Goal: Transaction & Acquisition: Download file/media

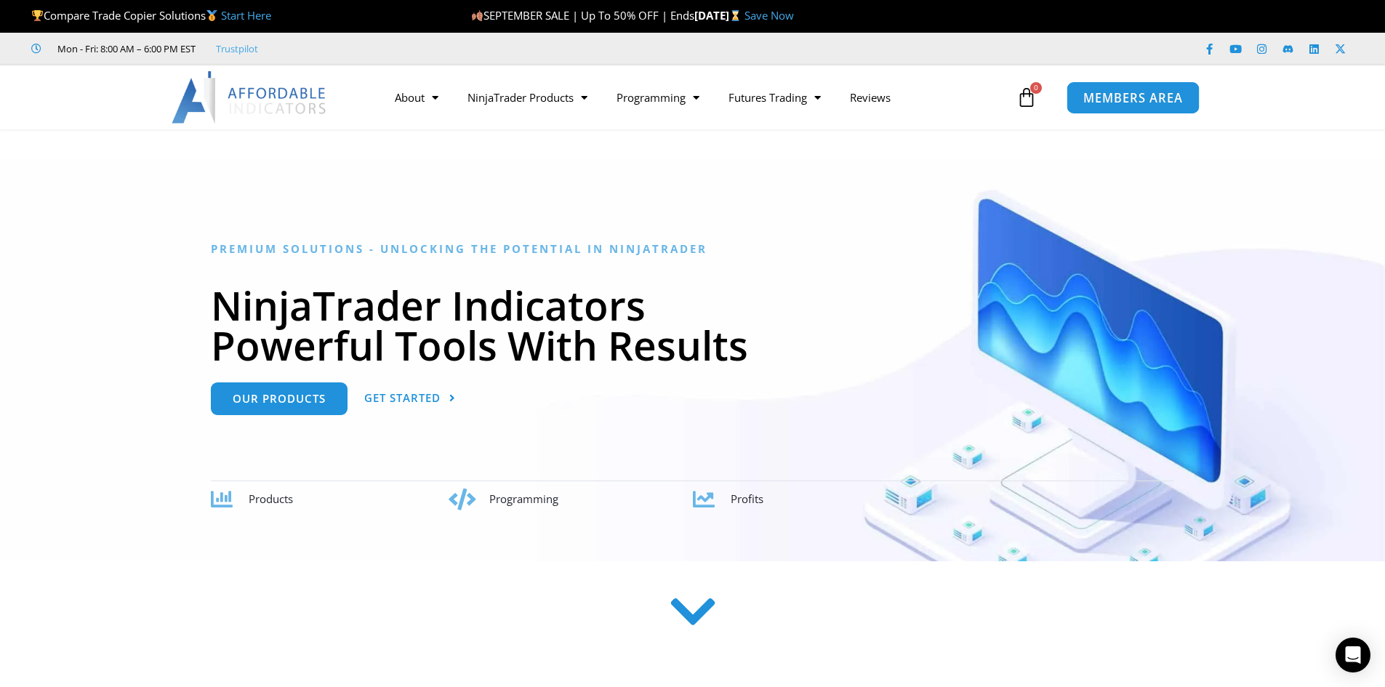
click at [1159, 96] on span "MEMBERS AREA" at bounding box center [1133, 98] width 100 height 12
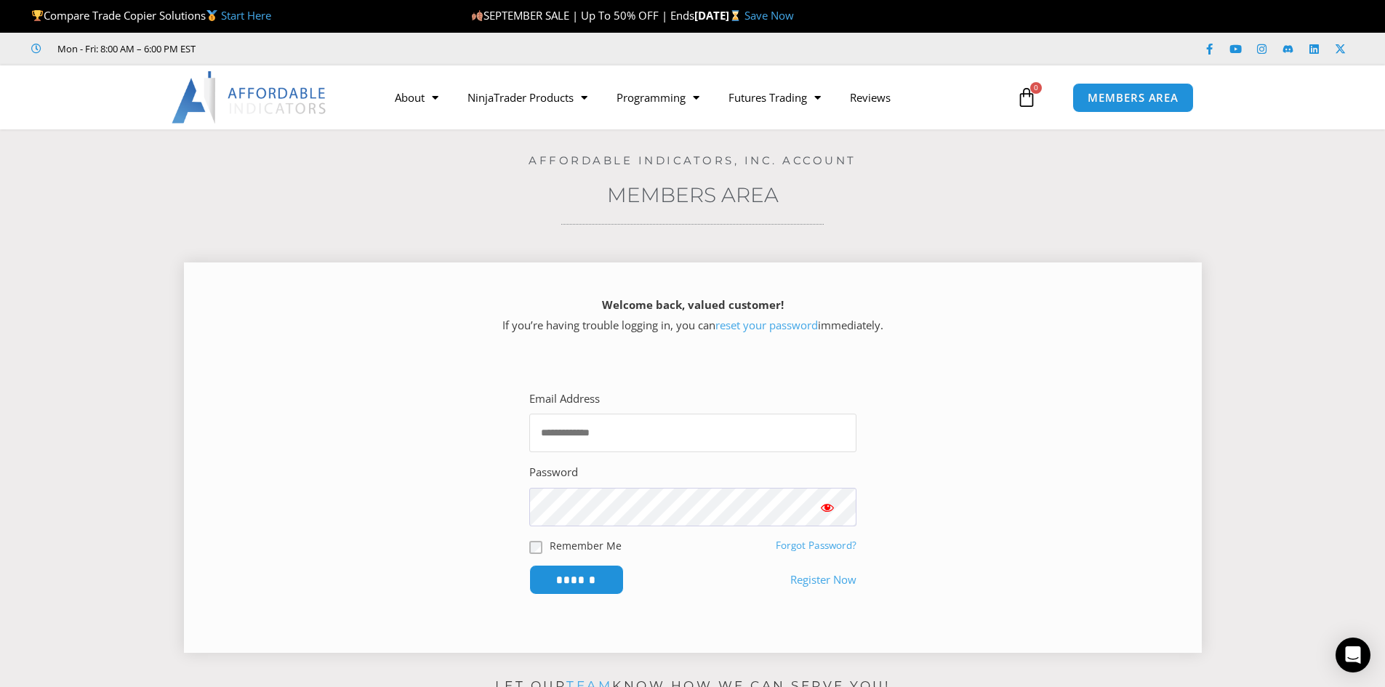
click at [592, 430] on input "Email Address" at bounding box center [692, 433] width 327 height 39
type input "**********"
click at [616, 579] on input "******" at bounding box center [576, 579] width 100 height 31
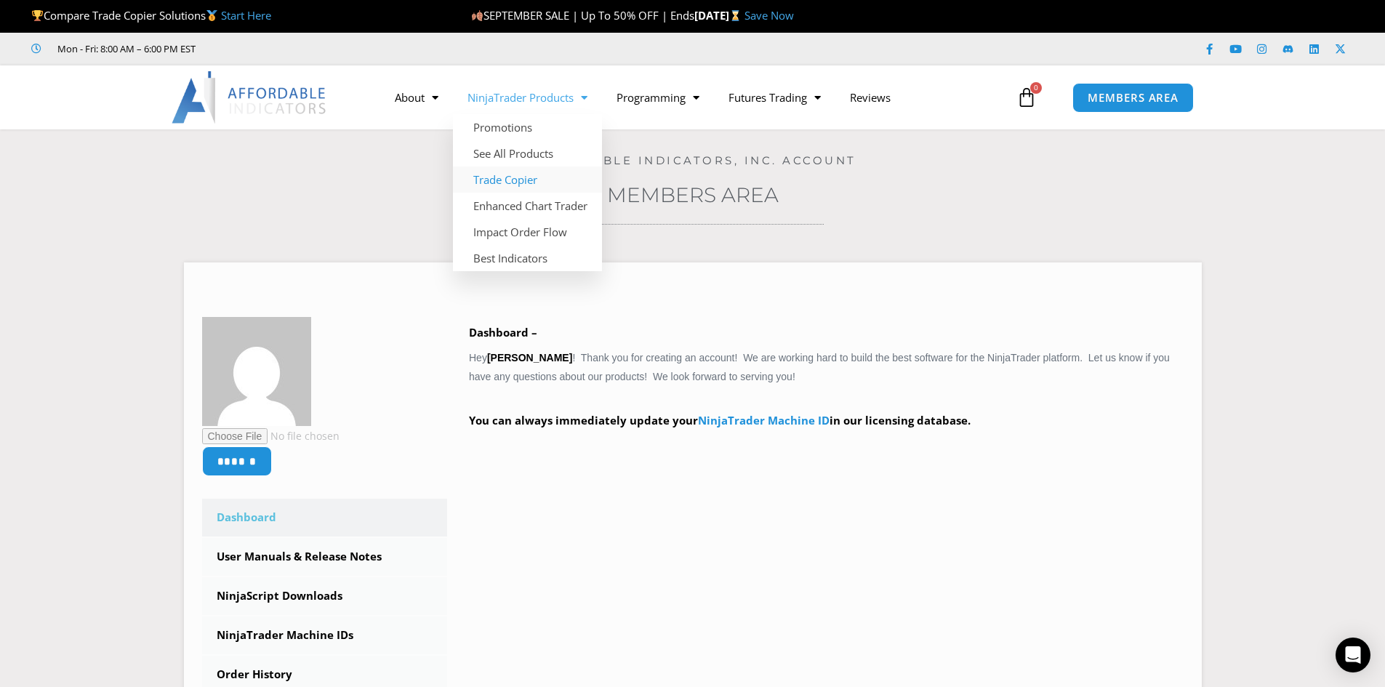
click at [535, 180] on link "Trade Copier" at bounding box center [527, 180] width 149 height 26
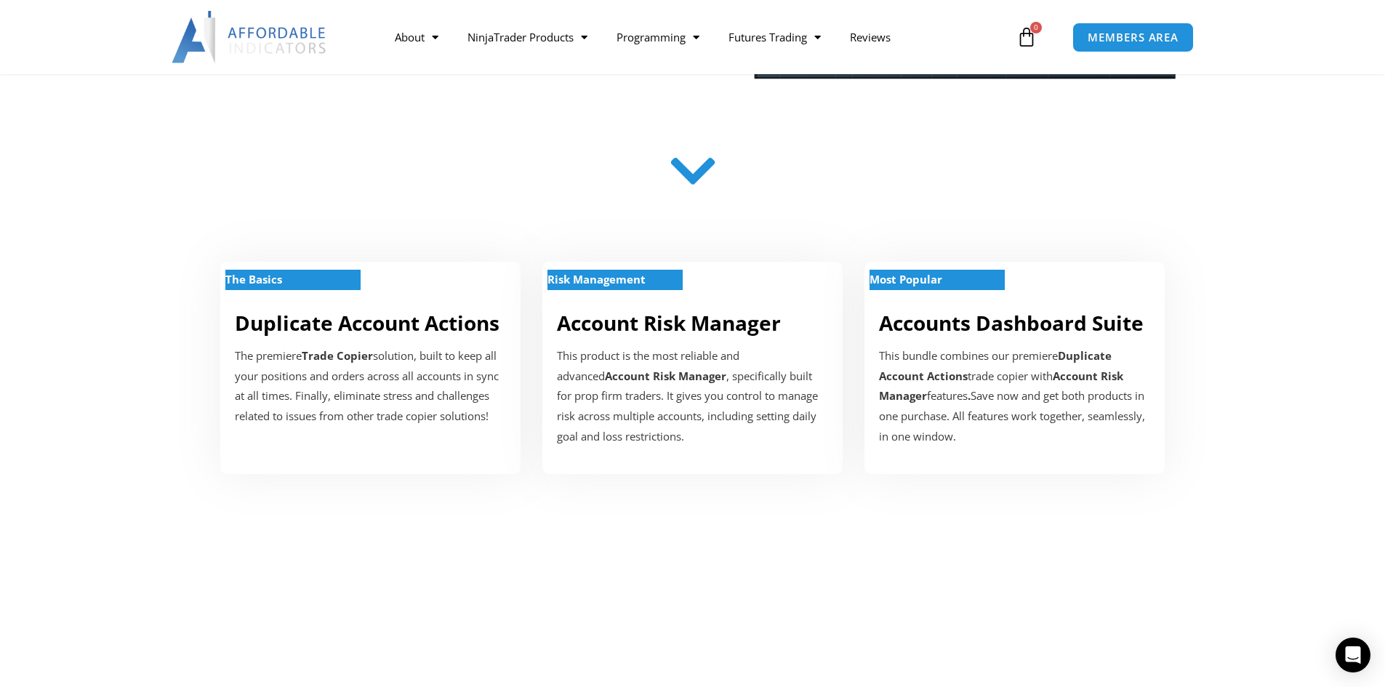
scroll to position [436, 0]
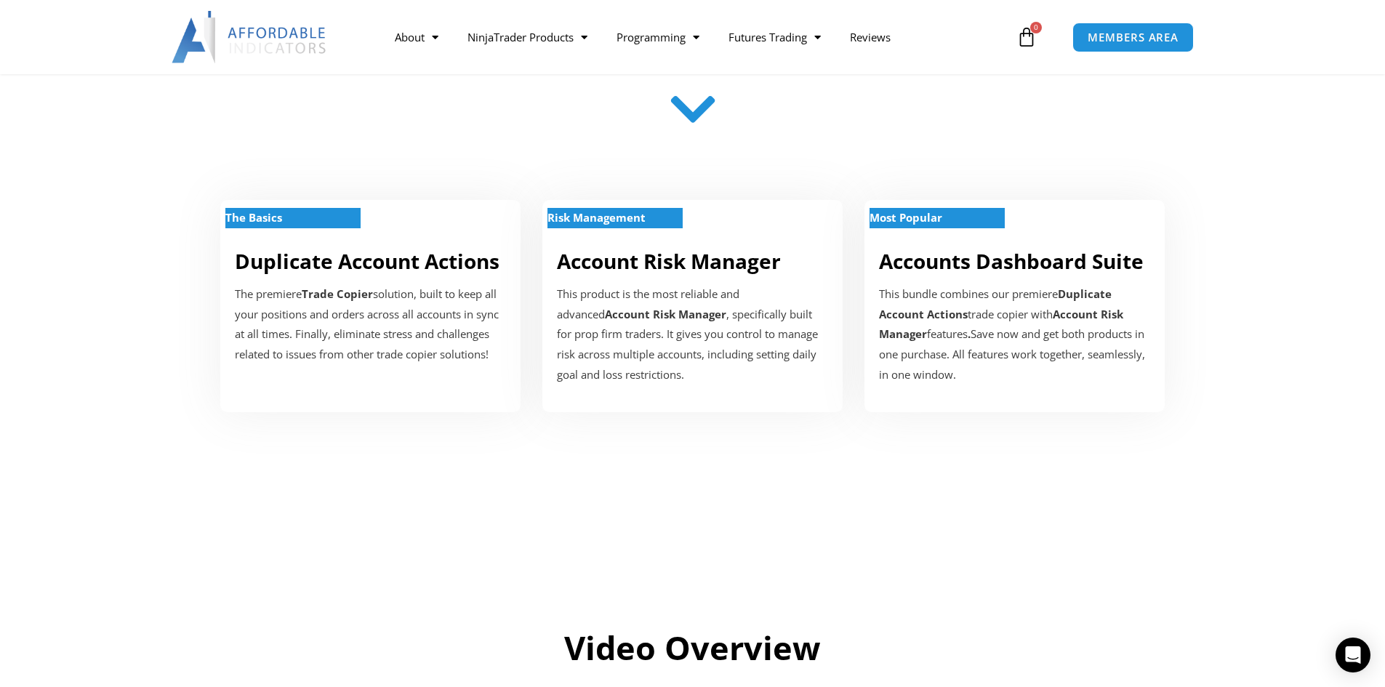
click at [685, 115] on icon at bounding box center [693, 110] width 52 height 52
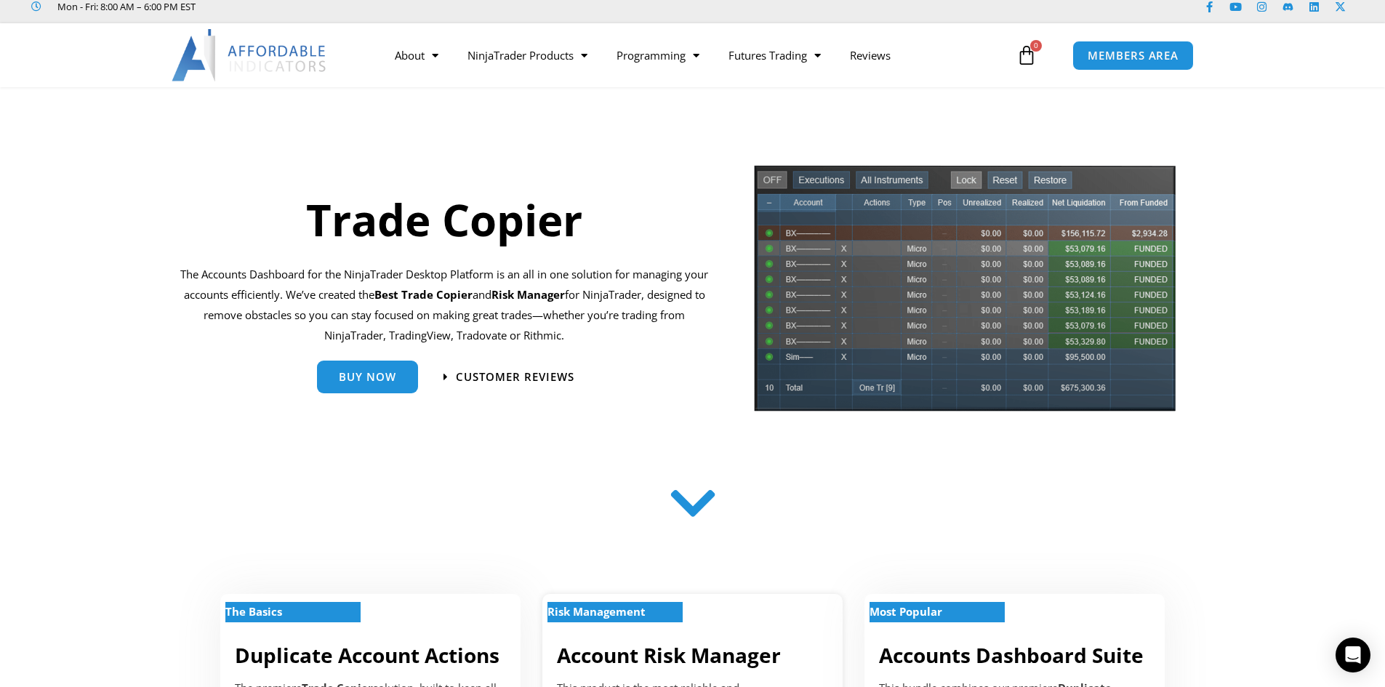
scroll to position [0, 0]
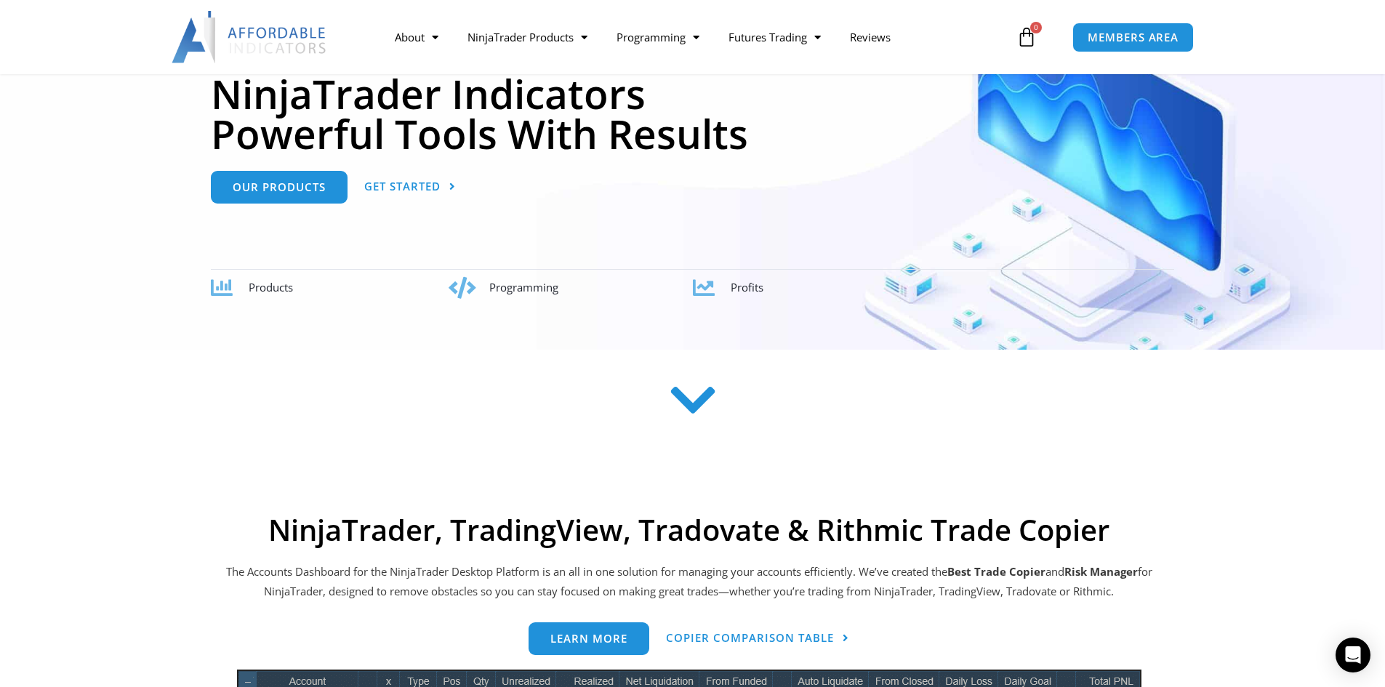
scroll to position [218, 0]
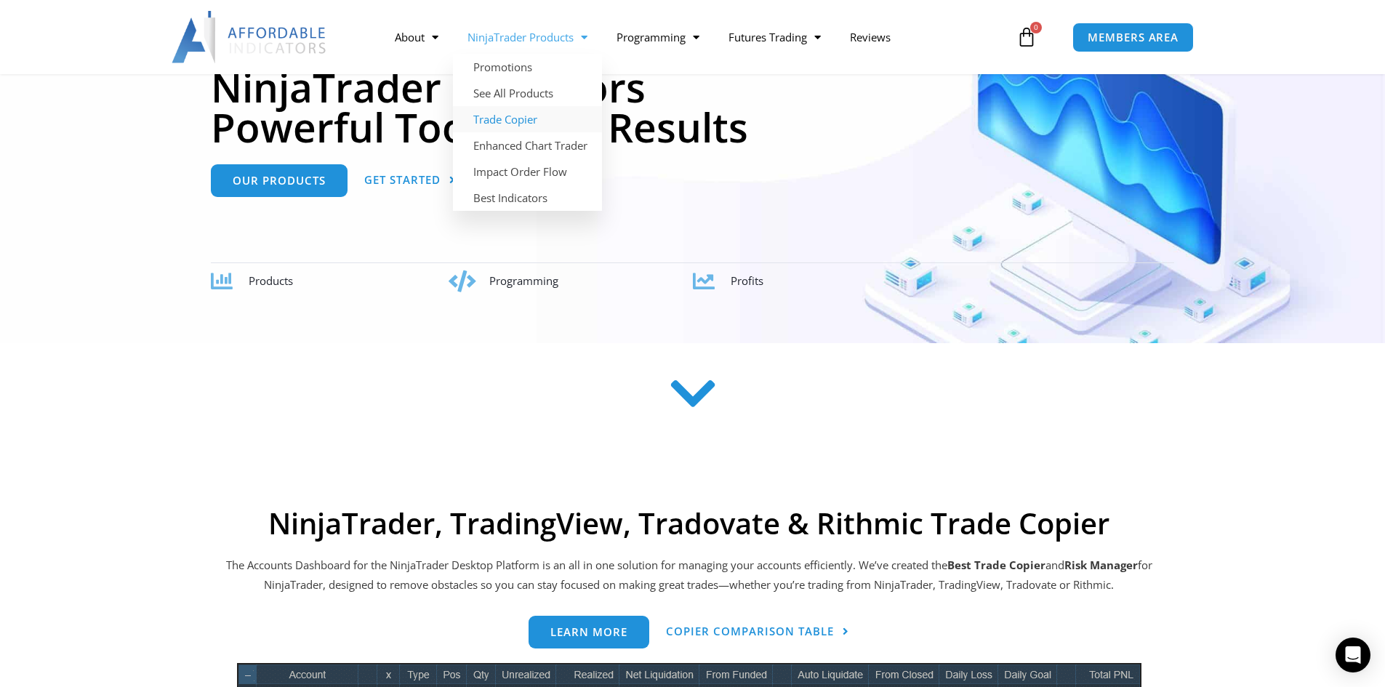
click at [518, 123] on link "Trade Copier" at bounding box center [527, 119] width 149 height 26
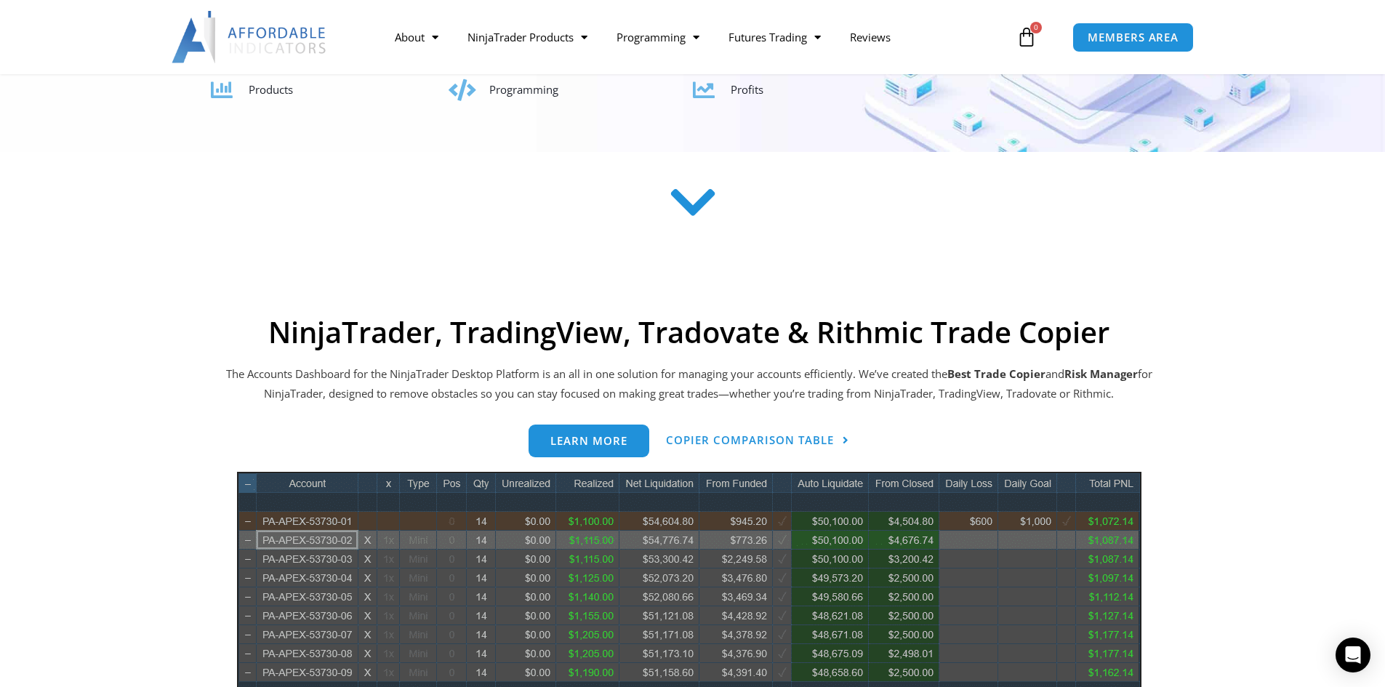
scroll to position [509, 0]
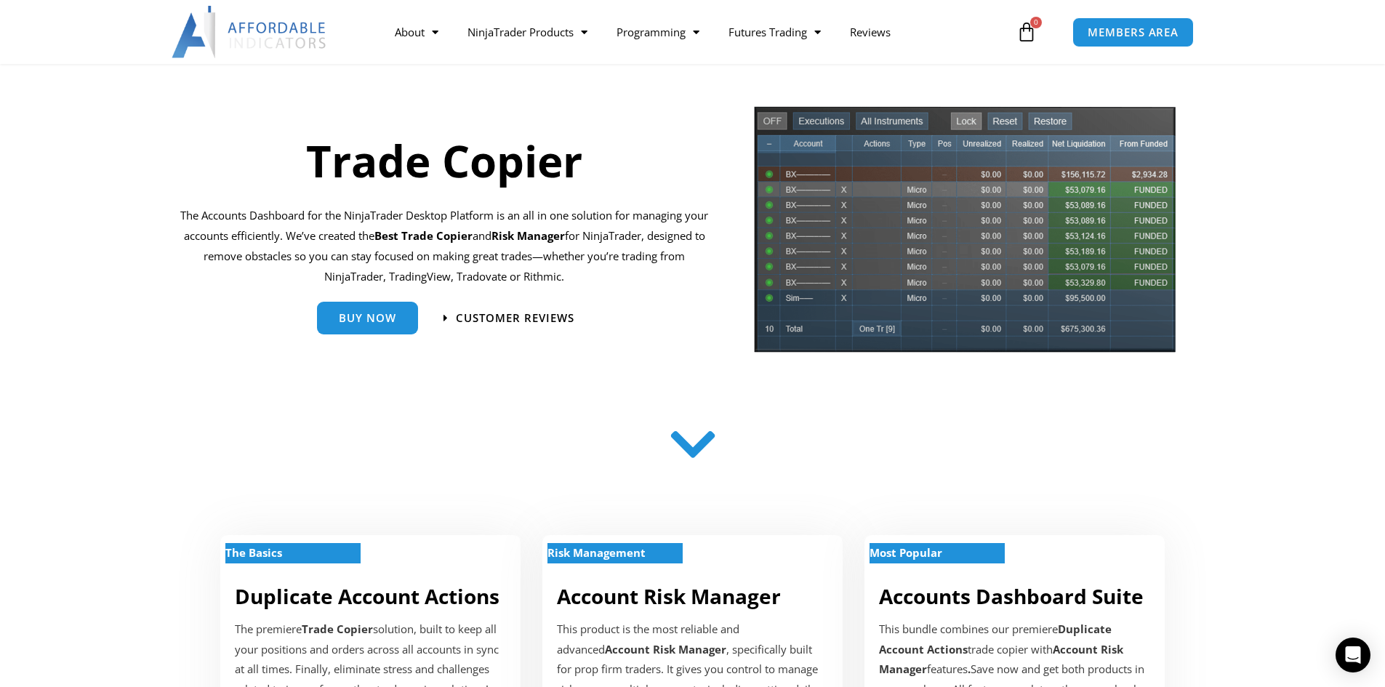
scroll to position [73, 0]
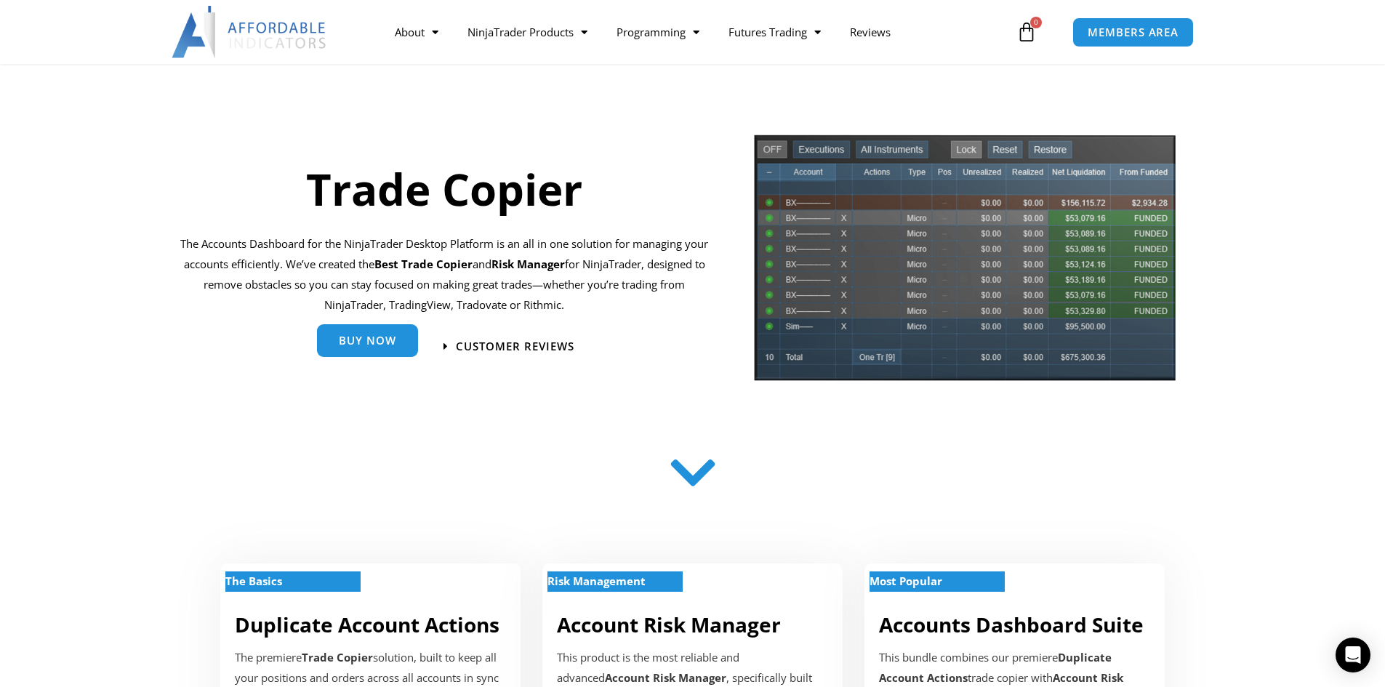
click at [334, 340] on link "Buy Now" at bounding box center [367, 342] width 101 height 33
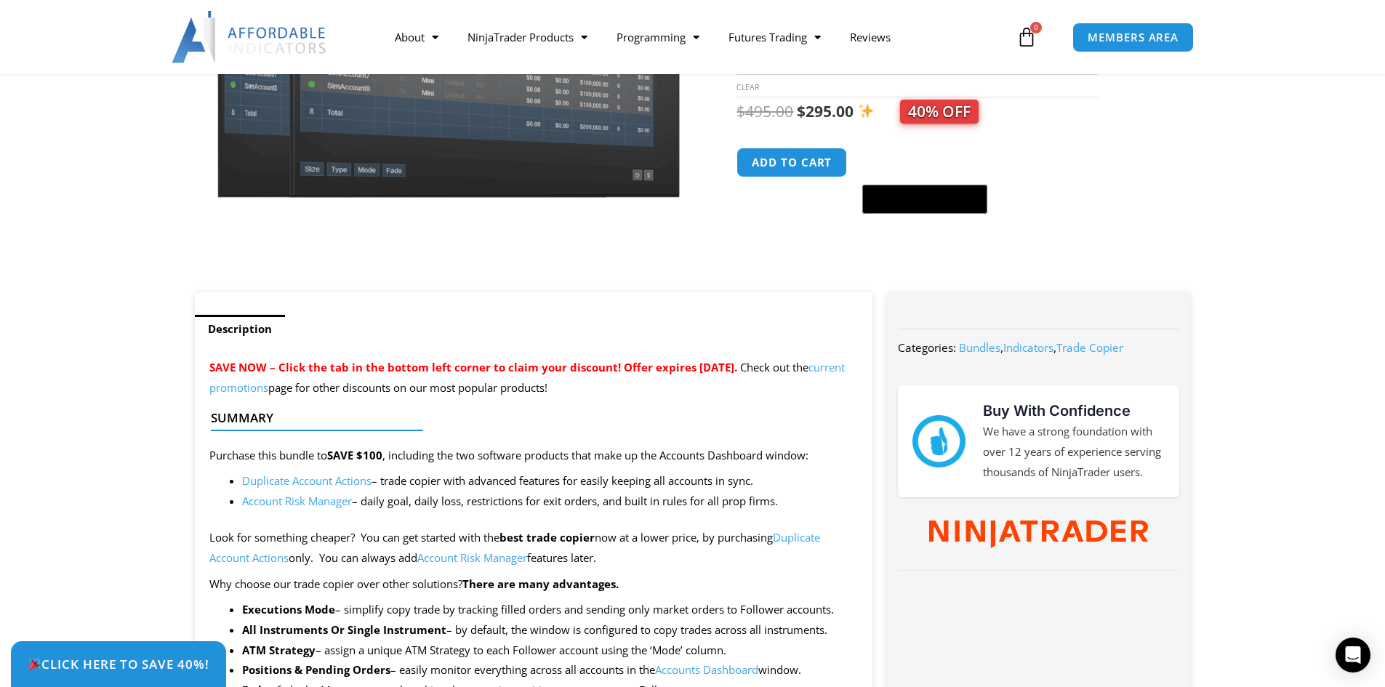
scroll to position [291, 0]
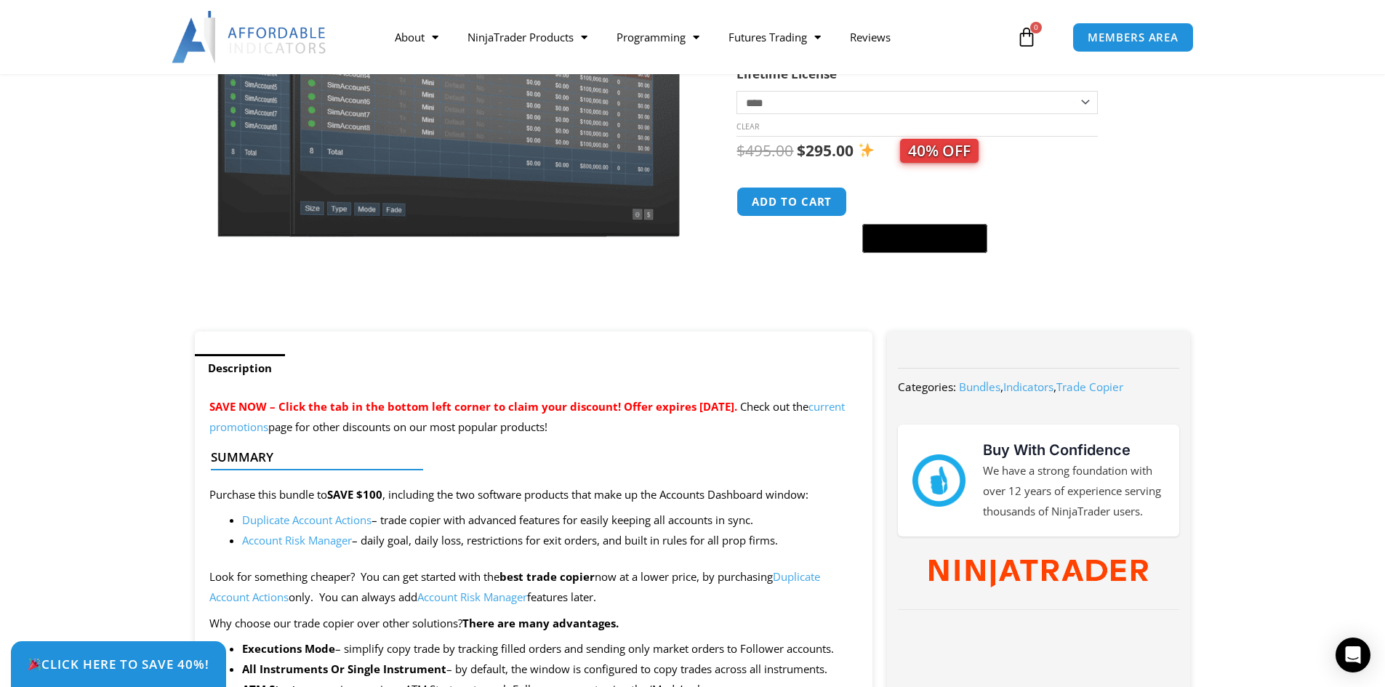
drag, startPoint x: 881, startPoint y: 284, endPoint x: 731, endPoint y: 319, distance: 153.1
click at [731, 319] on div at bounding box center [723, 92] width 25 height 478
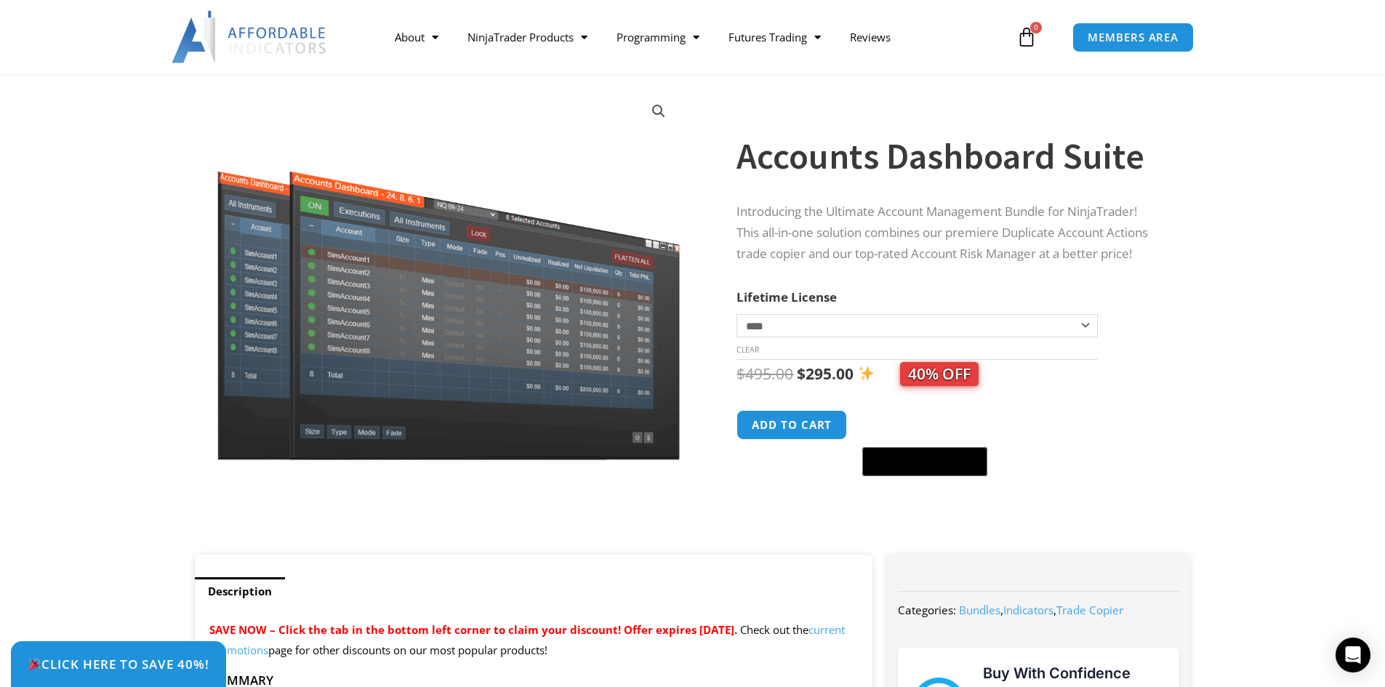
scroll to position [0, 0]
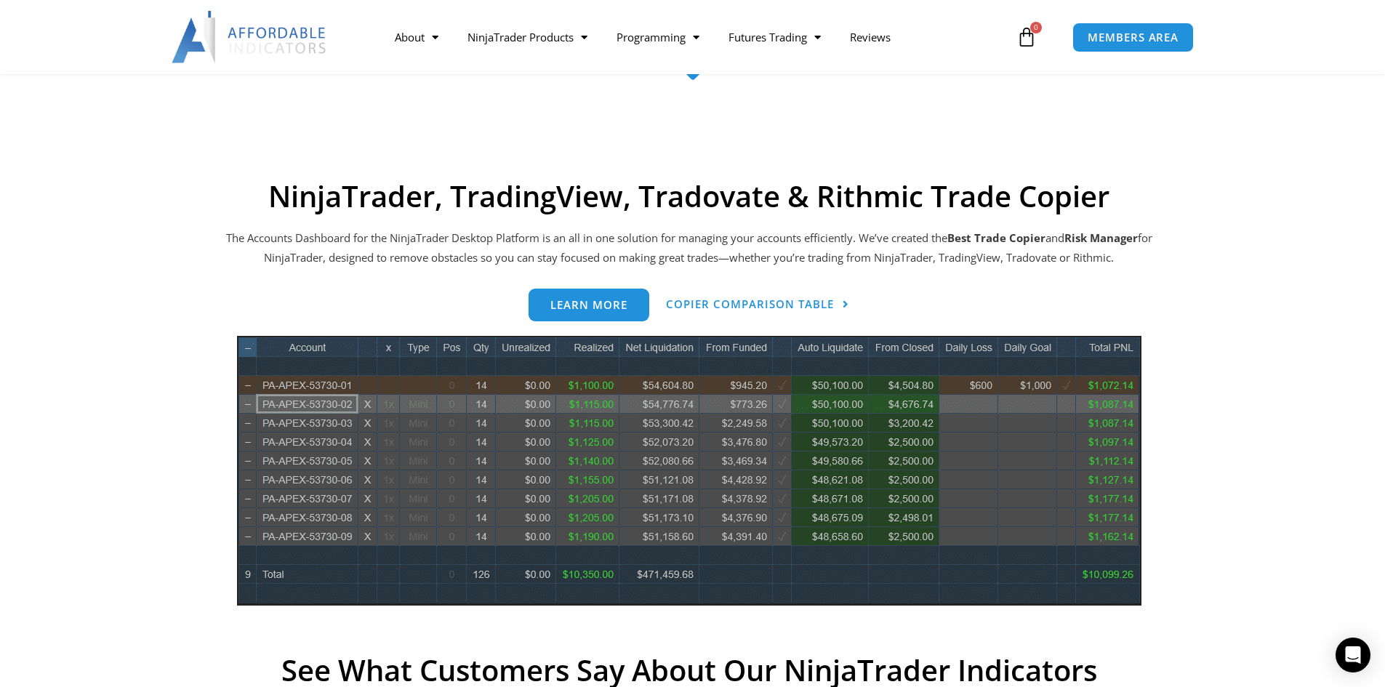
scroll to position [509, 0]
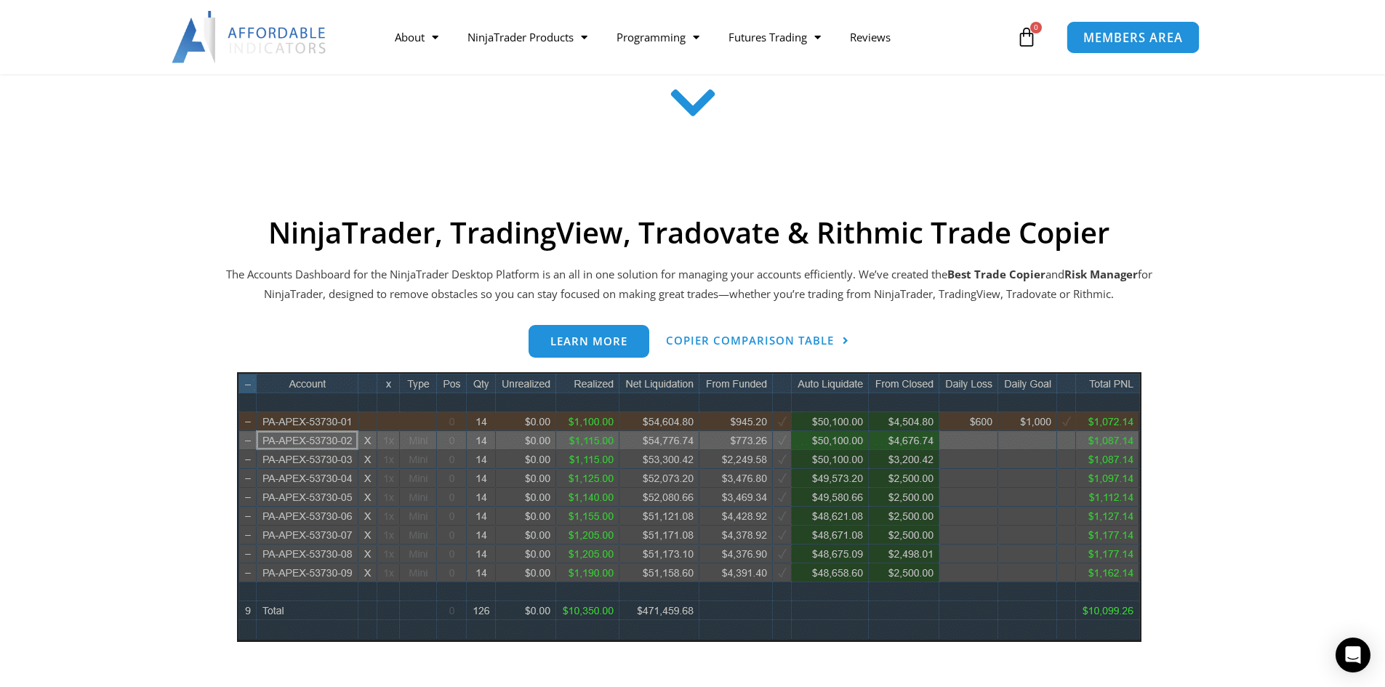
click at [1115, 36] on span "MEMBERS AREA" at bounding box center [1133, 37] width 100 height 12
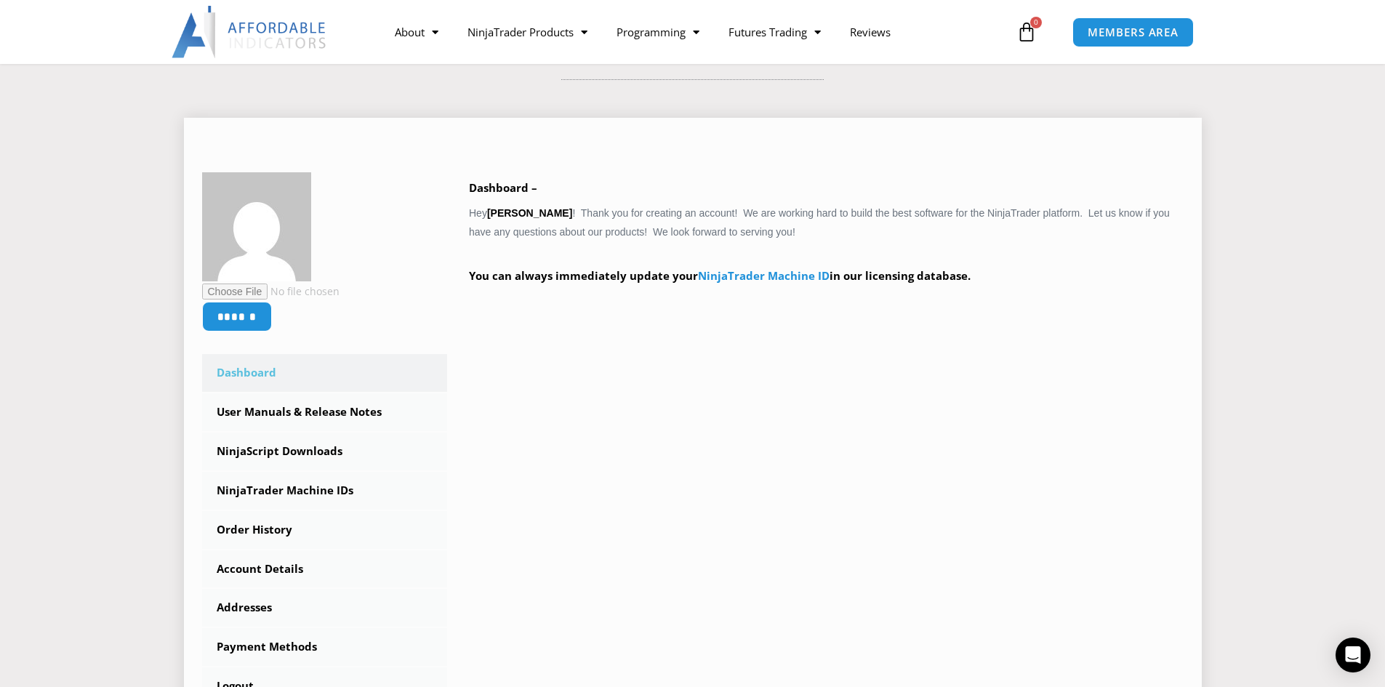
scroll to position [145, 0]
click at [296, 536] on link "Order History" at bounding box center [325, 529] width 246 height 38
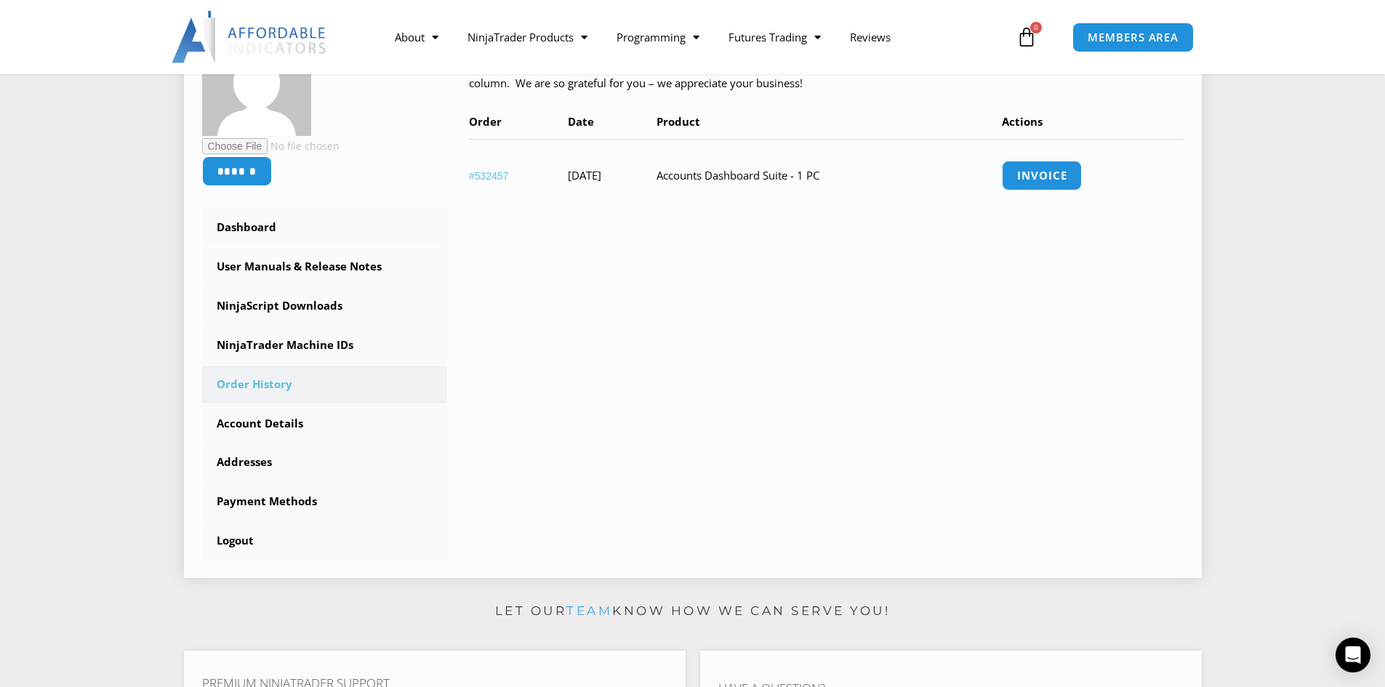
scroll to position [291, 0]
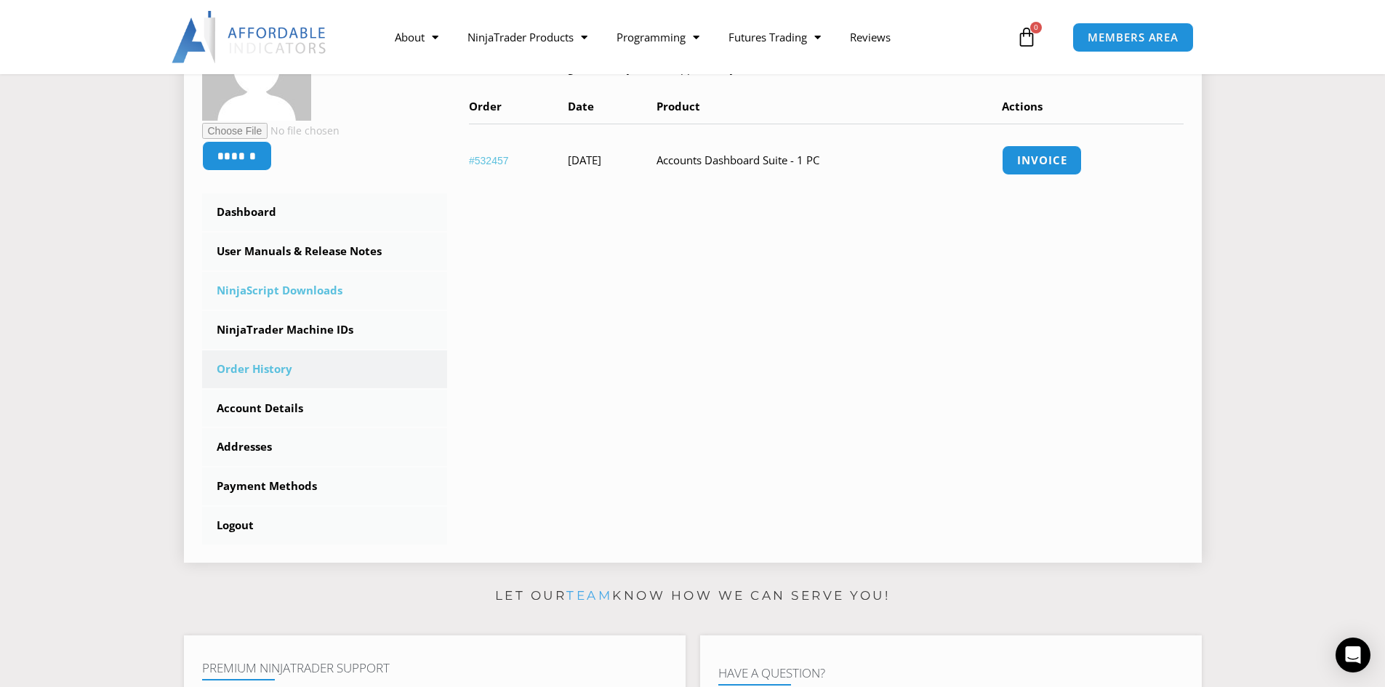
click at [271, 289] on link "NinjaScript Downloads" at bounding box center [325, 291] width 246 height 38
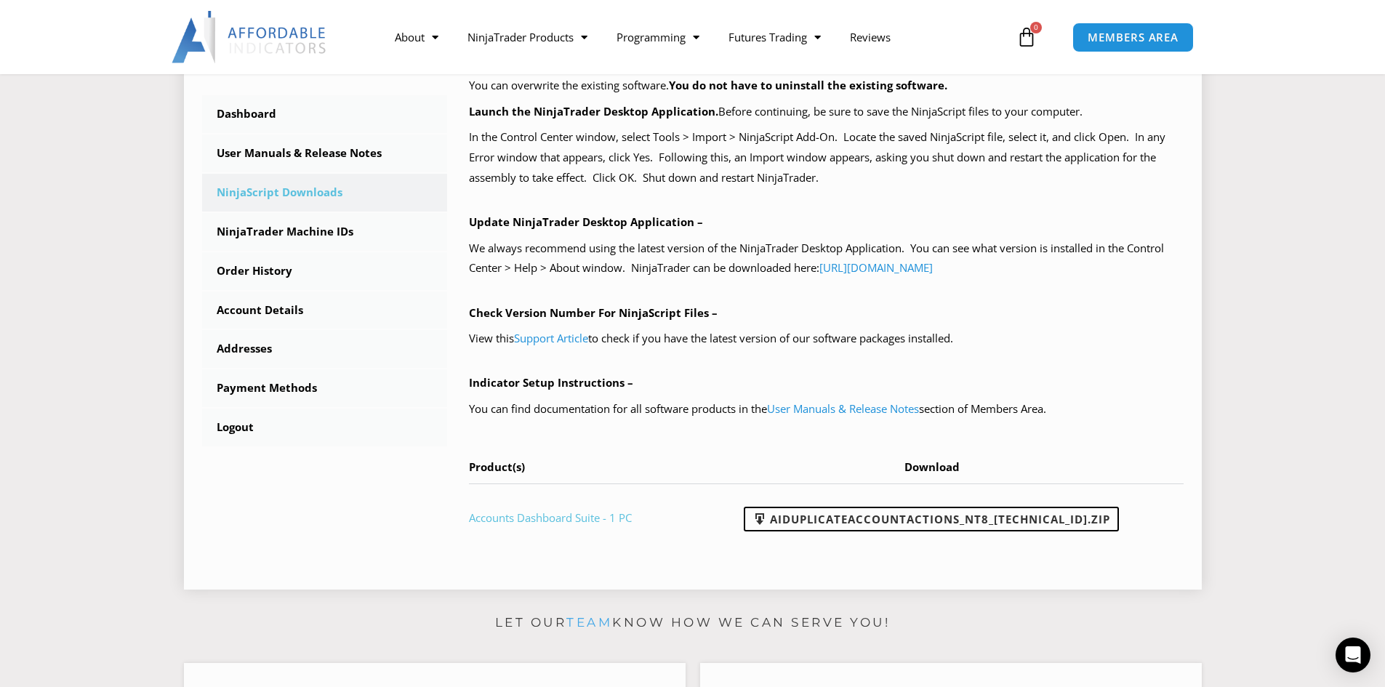
scroll to position [390, 0]
click at [549, 333] on link "Support Article" at bounding box center [551, 336] width 74 height 15
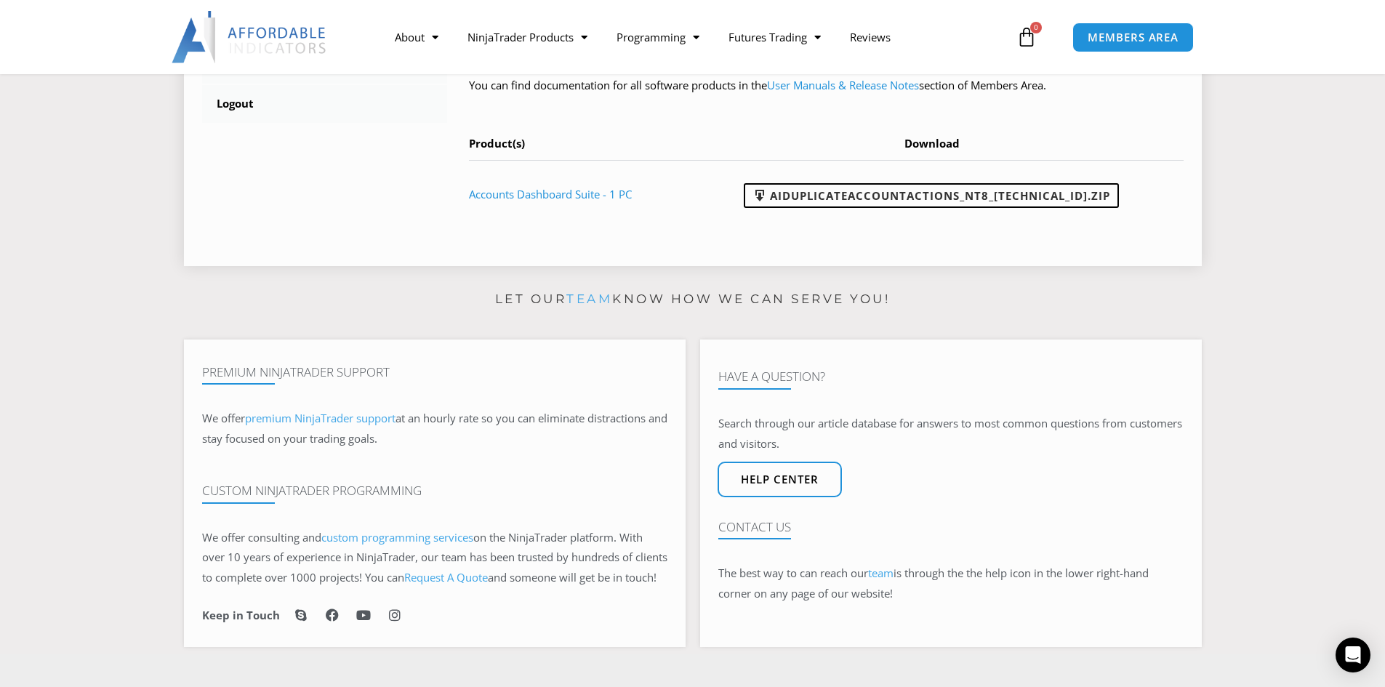
scroll to position [754, 0]
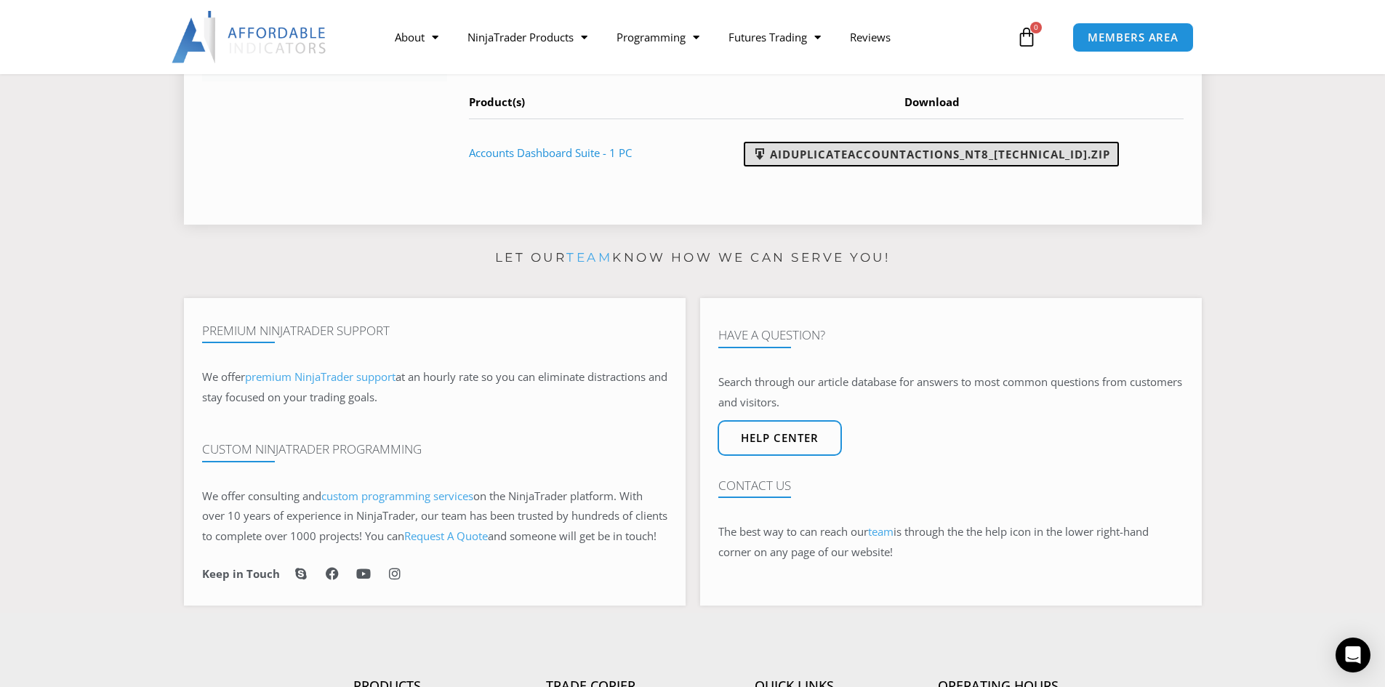
click at [851, 161] on link "AIDuplicateAccountActions_NT8_25.9.10.1.zip" at bounding box center [931, 154] width 375 height 25
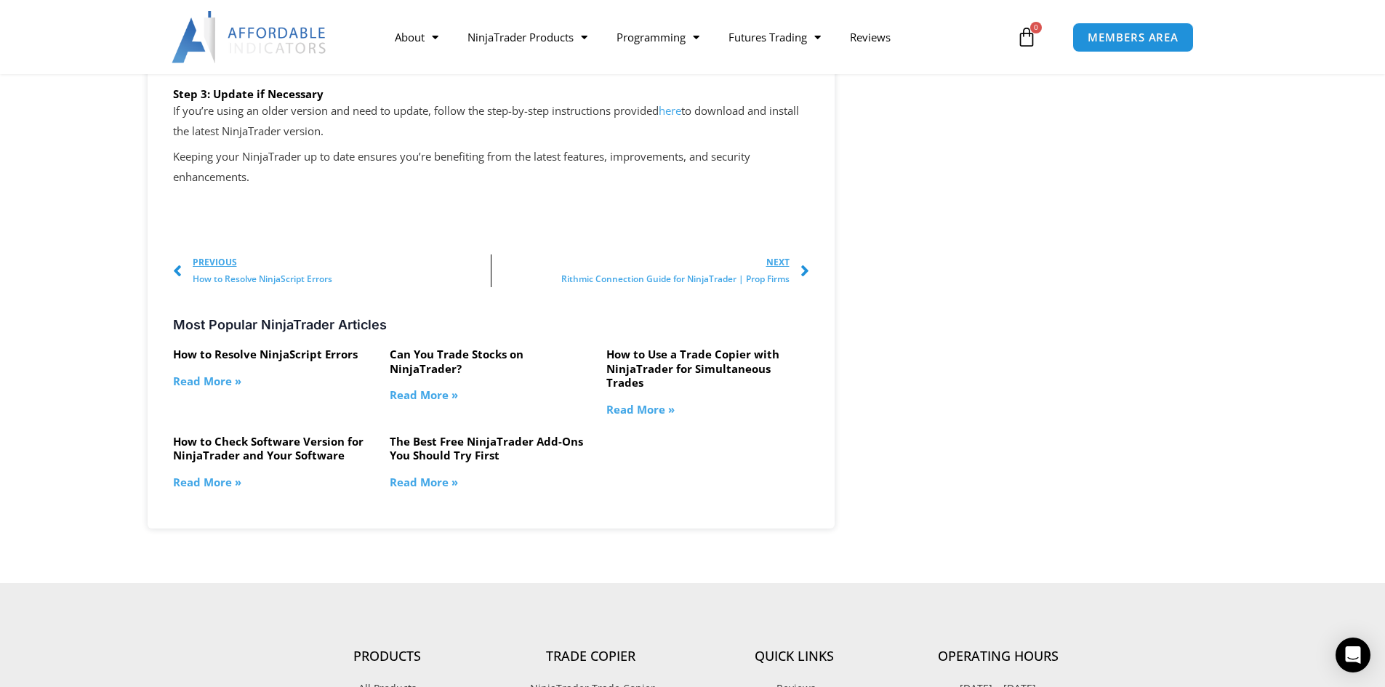
scroll to position [2618, 0]
